Goal: Contribute content

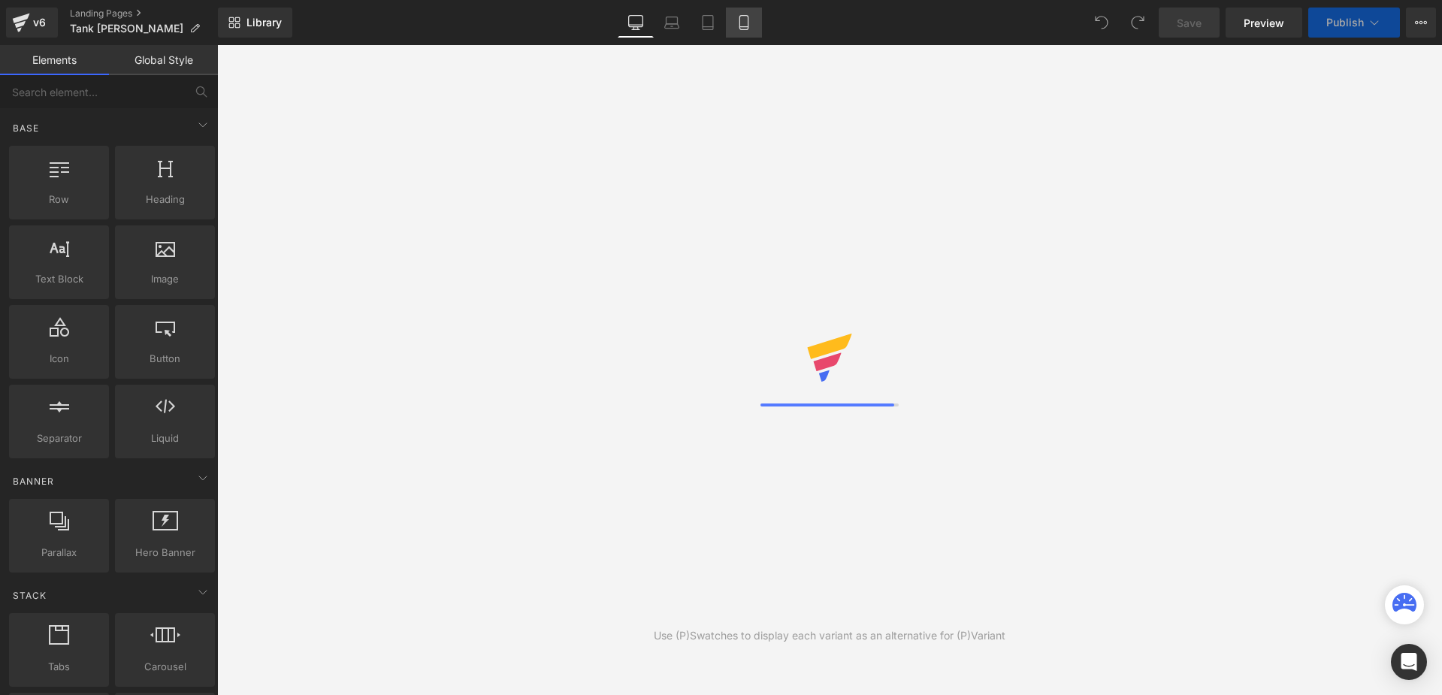
click at [740, 30] on link "Mobile" at bounding box center [744, 23] width 36 height 30
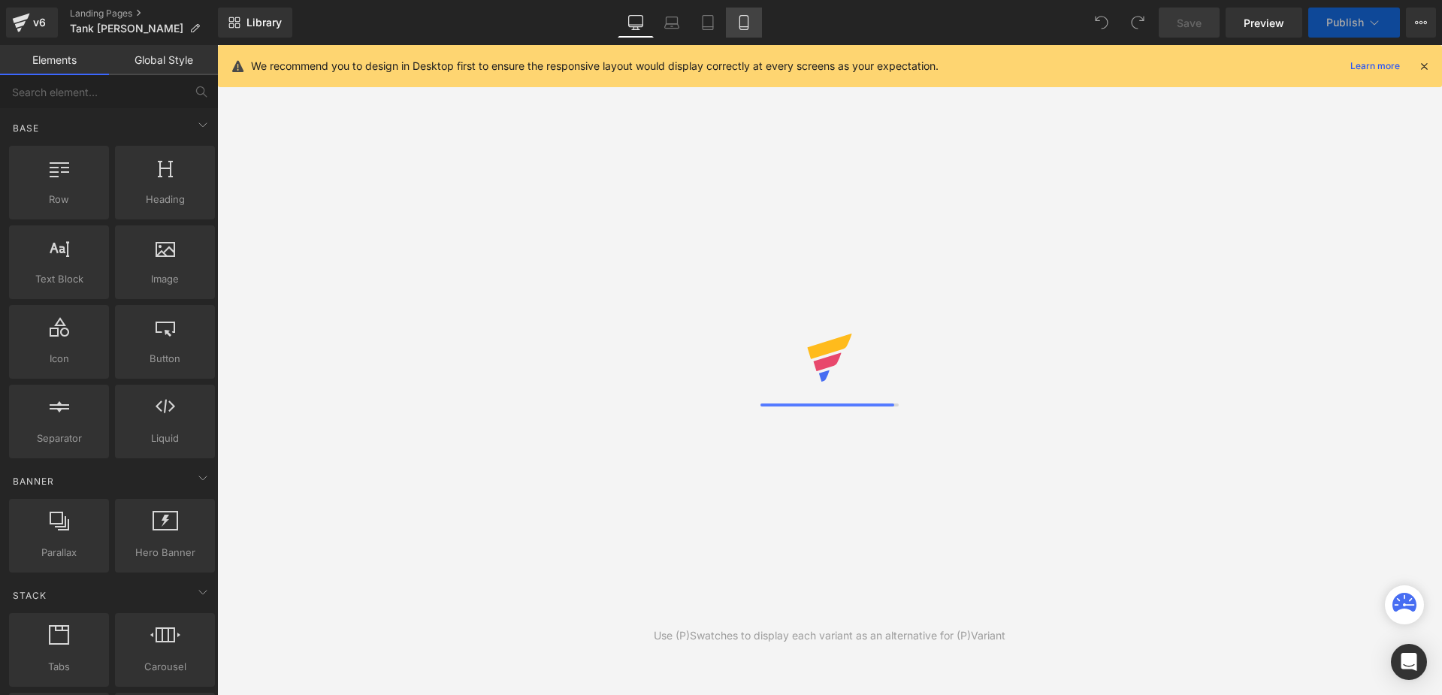
click at [745, 27] on icon at bounding box center [744, 22] width 15 height 15
click at [746, 27] on icon at bounding box center [744, 27] width 8 height 0
click at [748, 23] on icon at bounding box center [744, 22] width 15 height 15
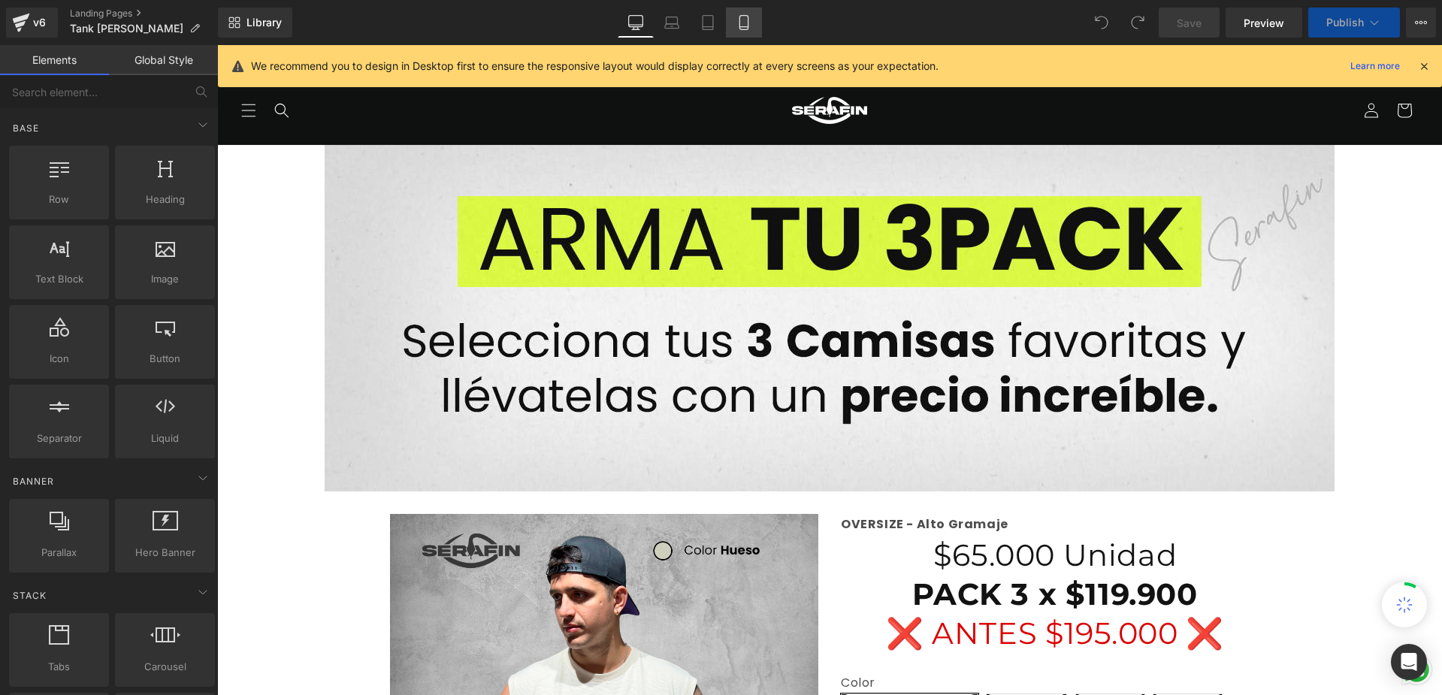
click at [748, 23] on icon at bounding box center [744, 22] width 15 height 15
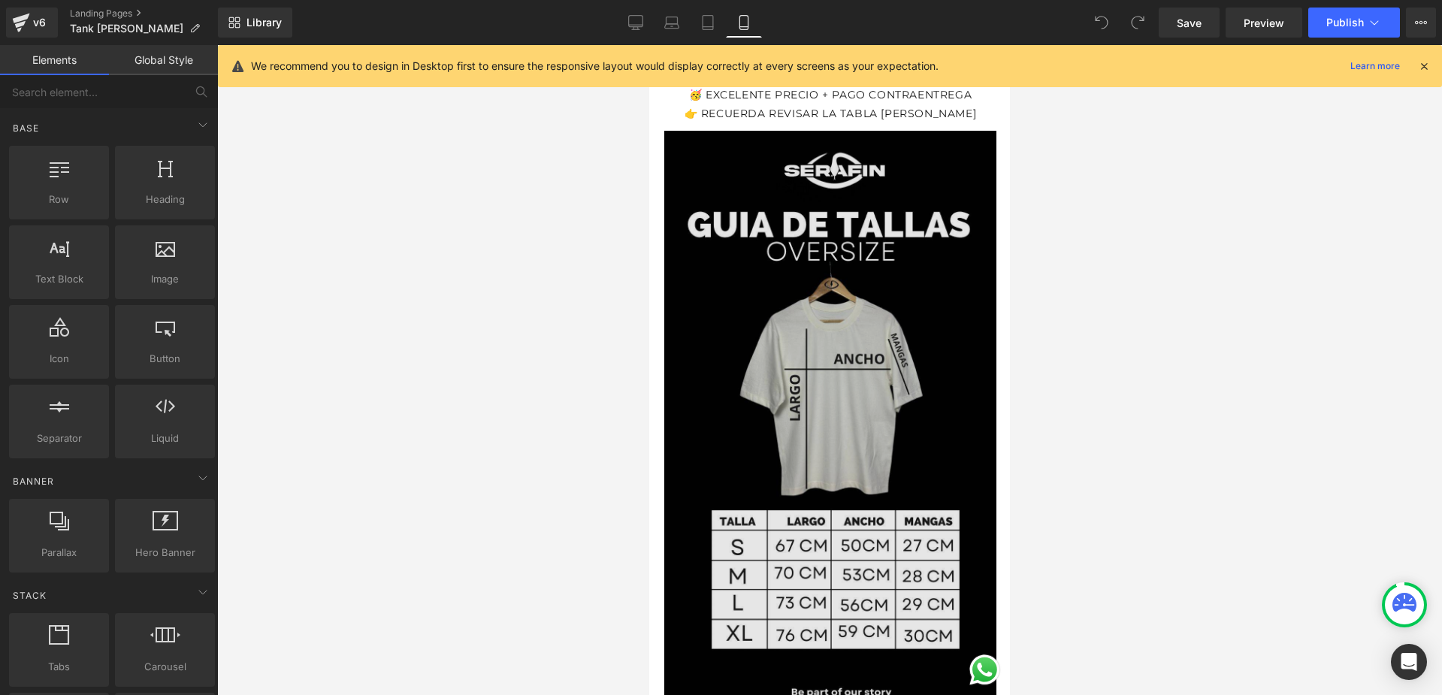
click at [816, 301] on img at bounding box center [830, 420] width 332 height 601
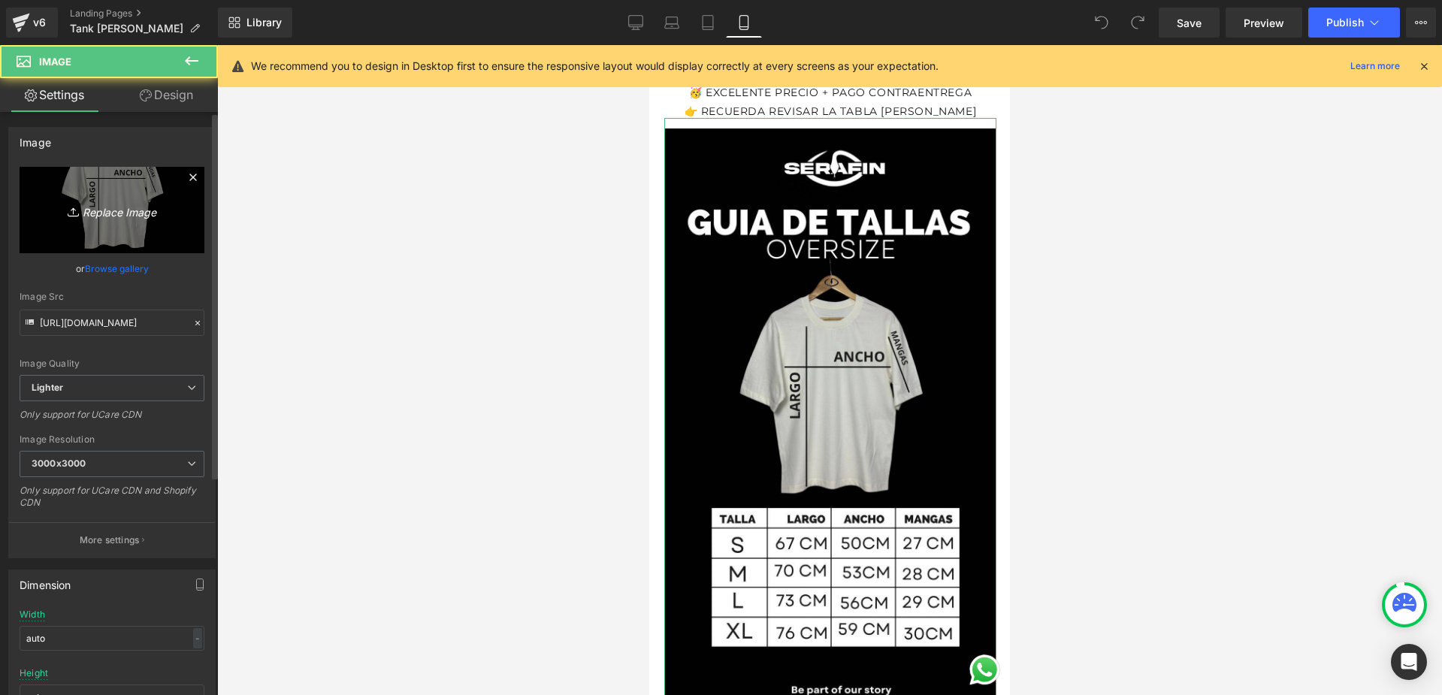
click at [98, 222] on link "Replace Image" at bounding box center [112, 210] width 185 height 86
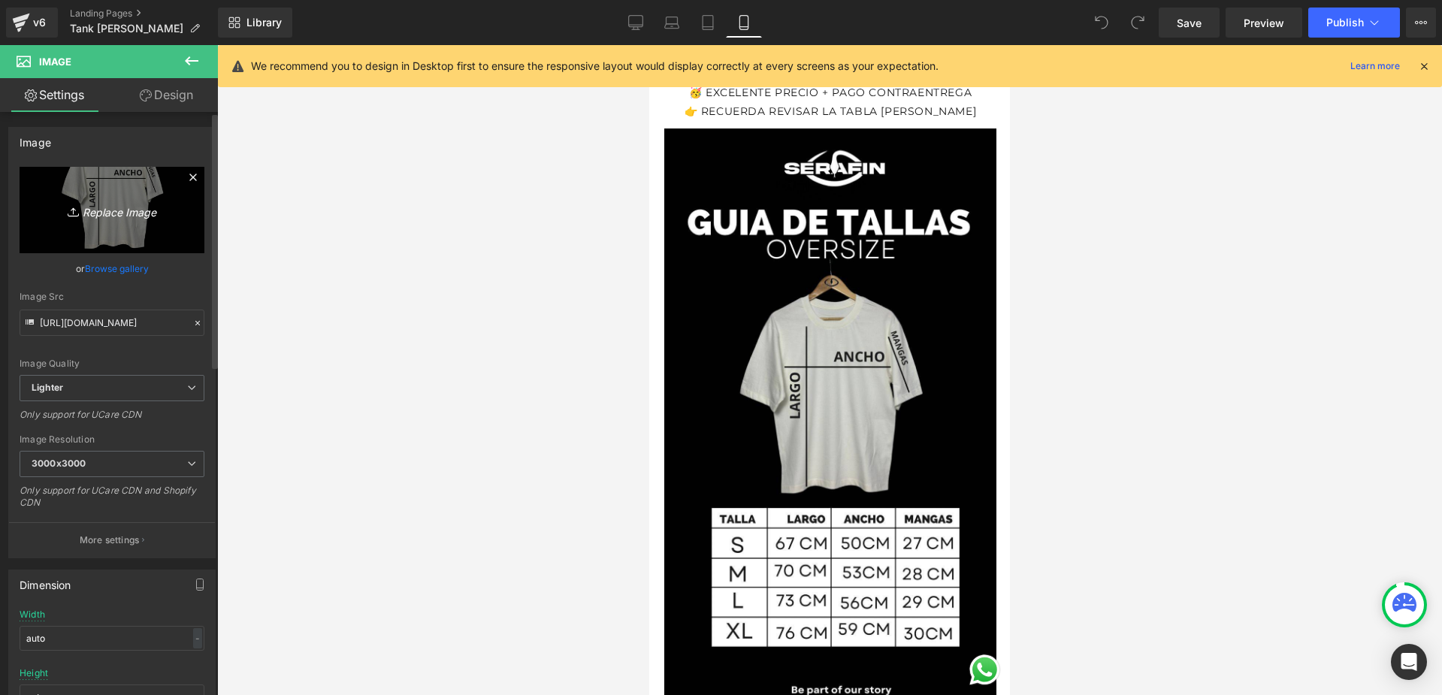
type input "C:\fakepath\Historia de Instagram [PERSON_NAME] Playera Minimalista Blanco y Ne…"
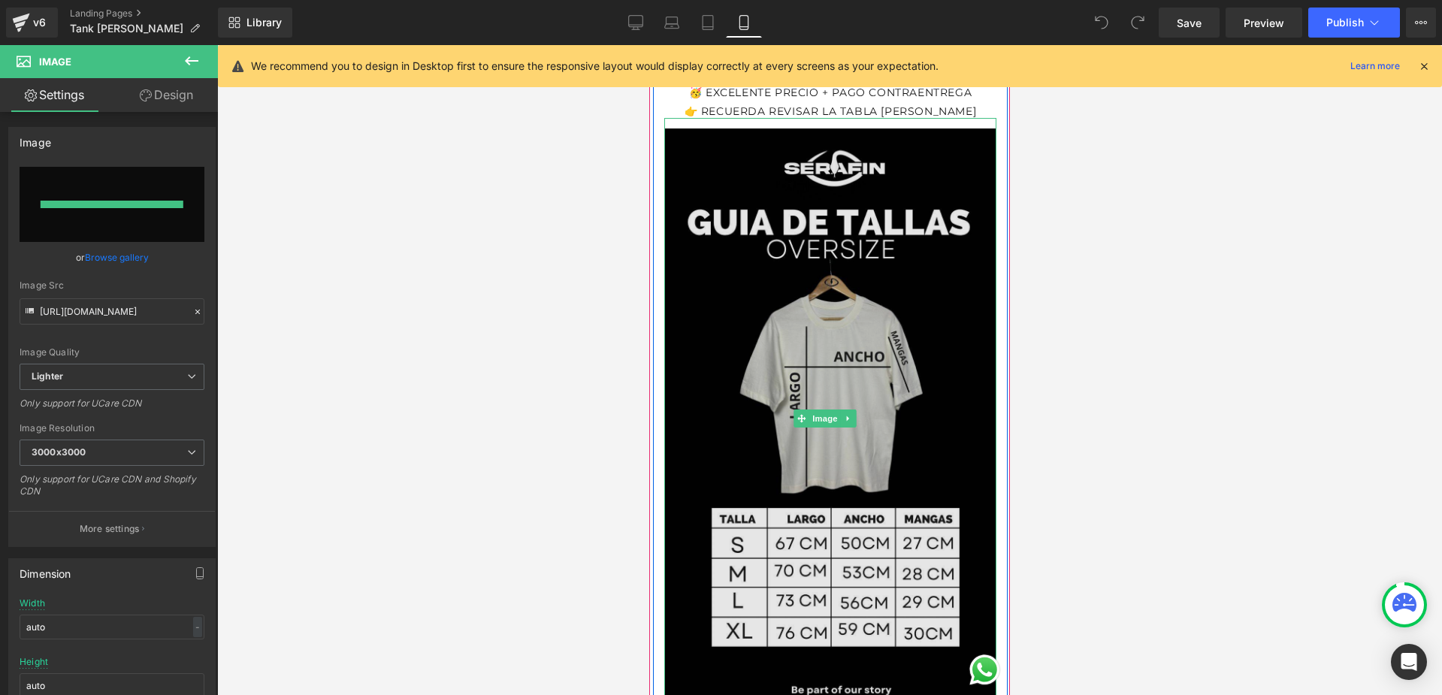
type input "[URL][DOMAIN_NAME]"
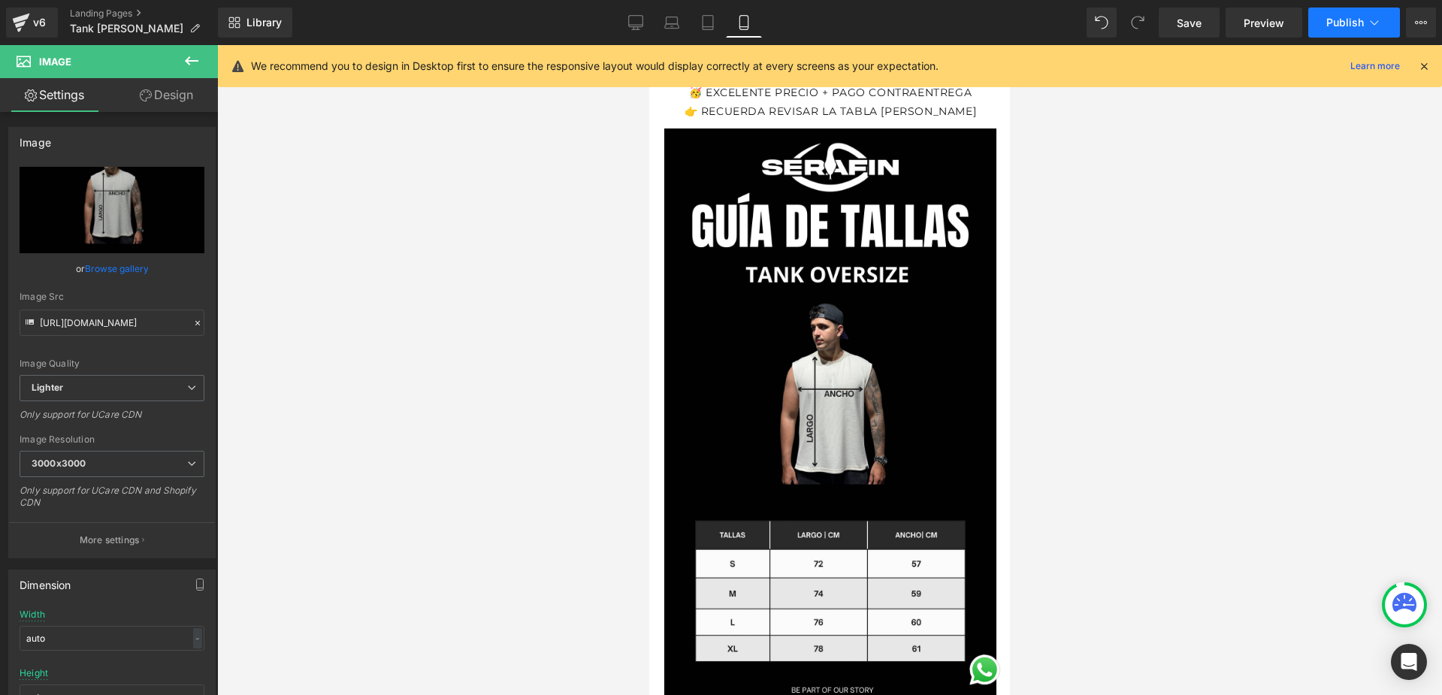
click at [1339, 32] on button "Publish" at bounding box center [1355, 23] width 92 height 30
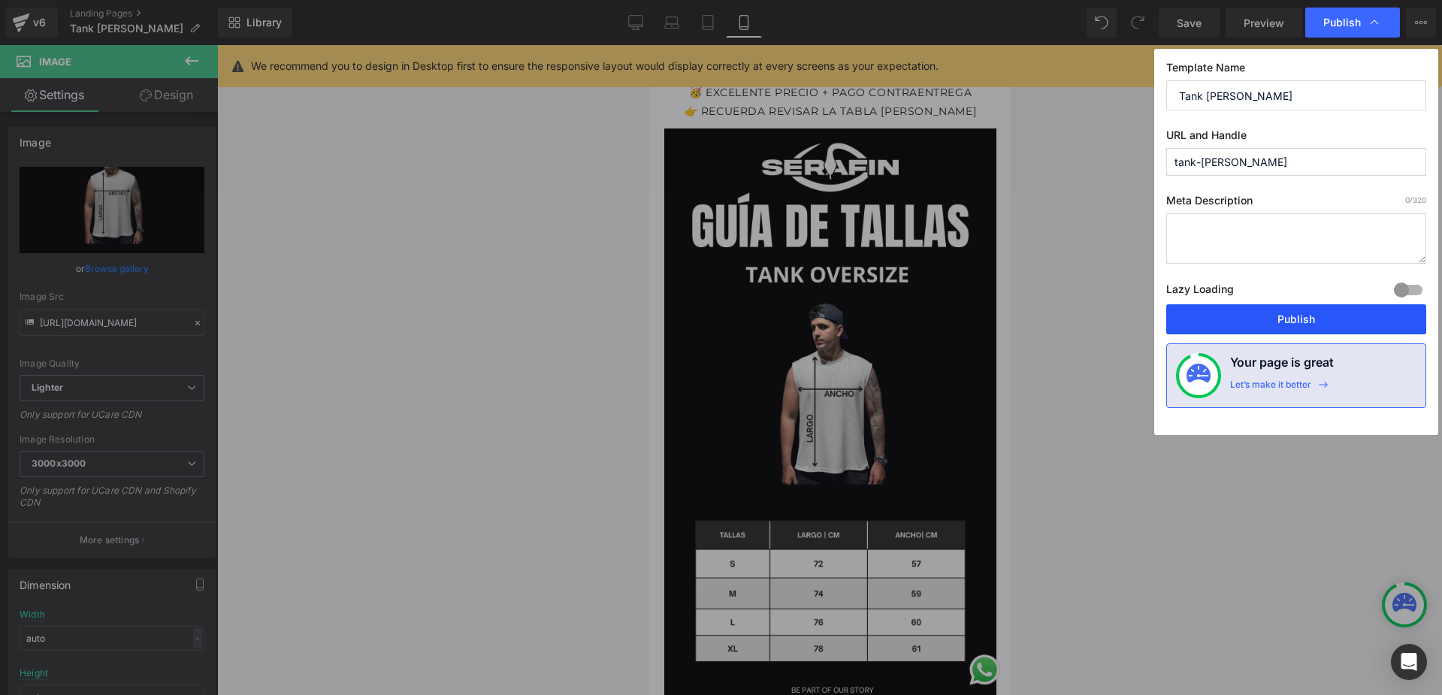
click at [1275, 319] on button "Publish" at bounding box center [1297, 319] width 260 height 30
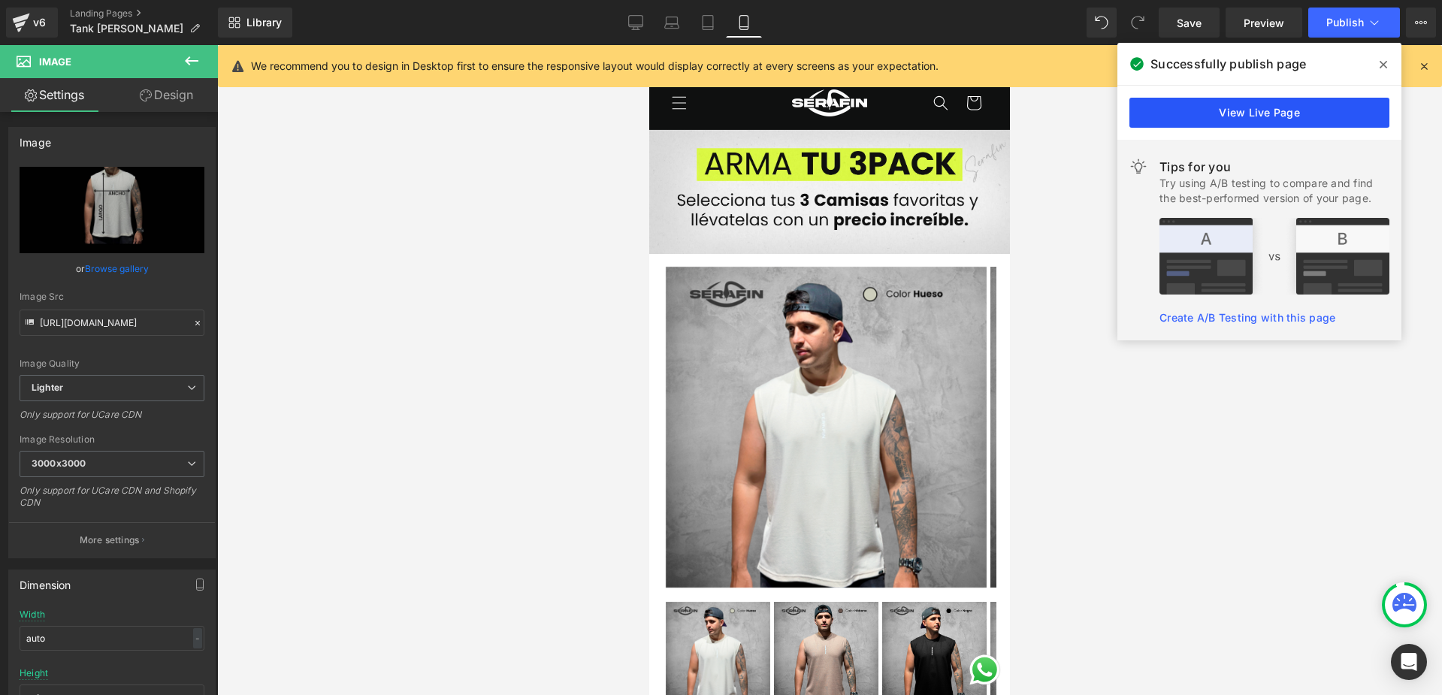
click at [1233, 107] on link "View Live Page" at bounding box center [1260, 113] width 260 height 30
